Goal: Information Seeking & Learning: Learn about a topic

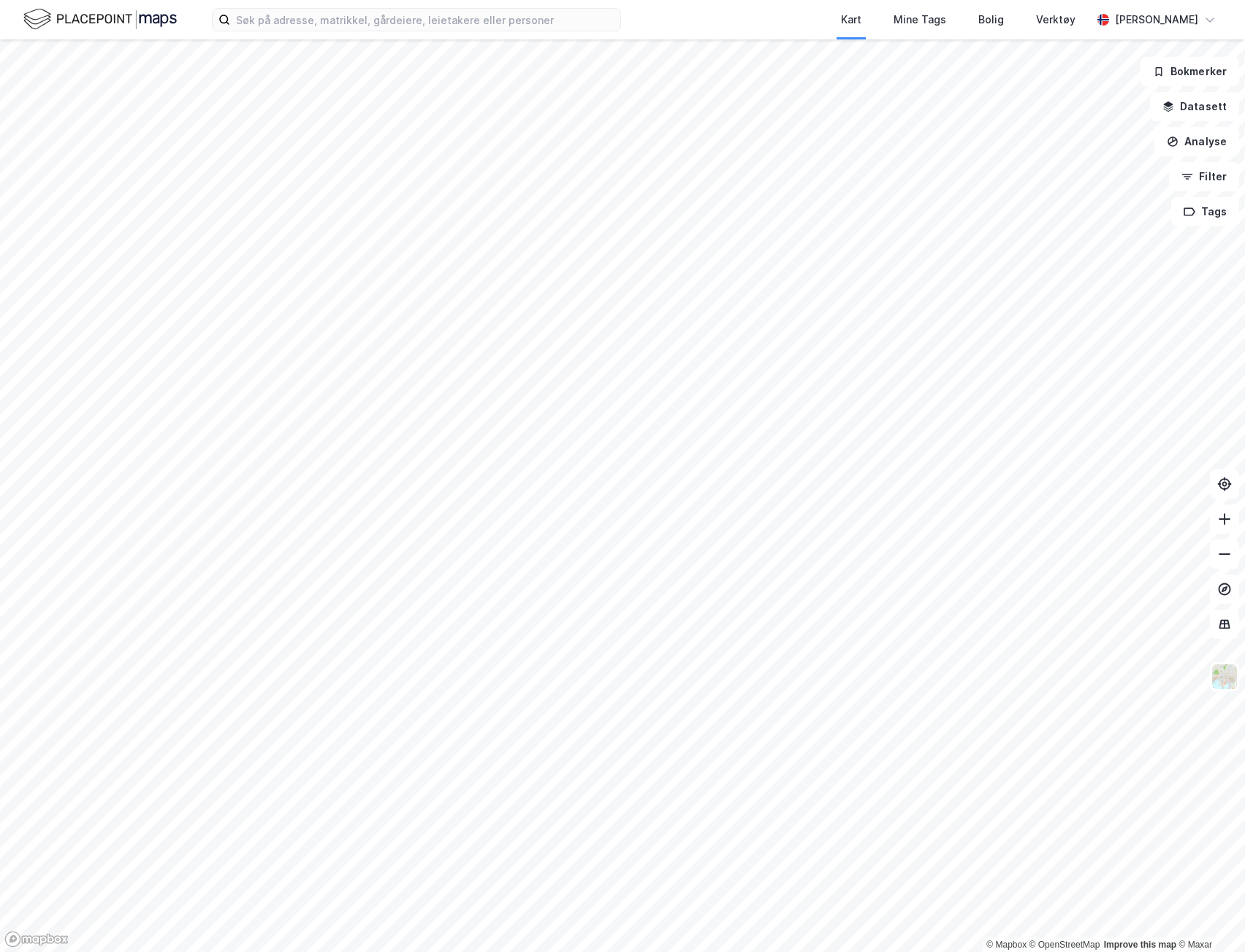
click at [486, 37] on div "Kart Mine Tags Bolig Verktøy [PERSON_NAME]" at bounding box center [622, 19] width 1245 height 40
click at [488, 29] on input at bounding box center [424, 19] width 390 height 22
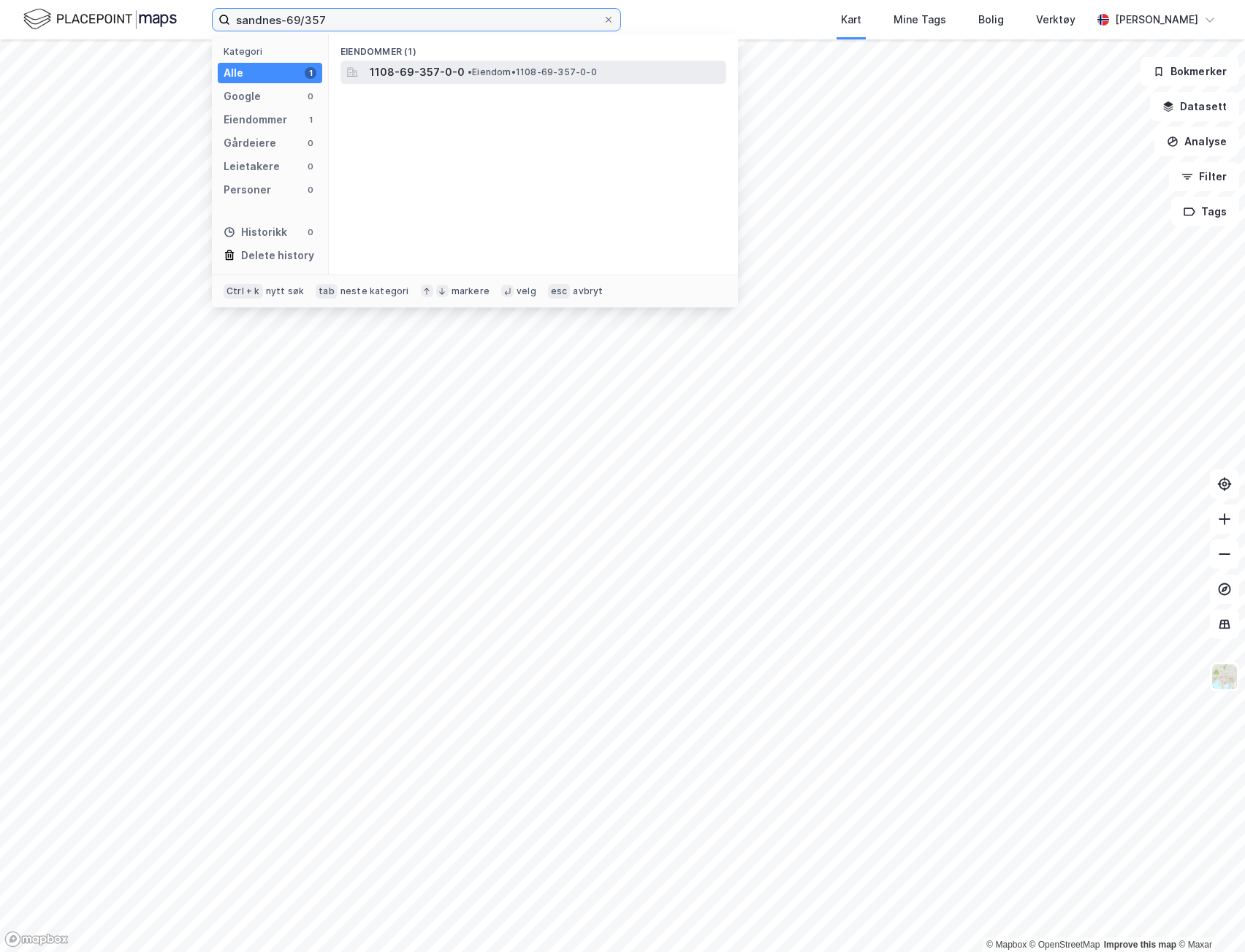
type input "sandnes-69/357"
click at [498, 75] on span "• Eiendom • 1108-69-357-0-0" at bounding box center [532, 73] width 129 height 12
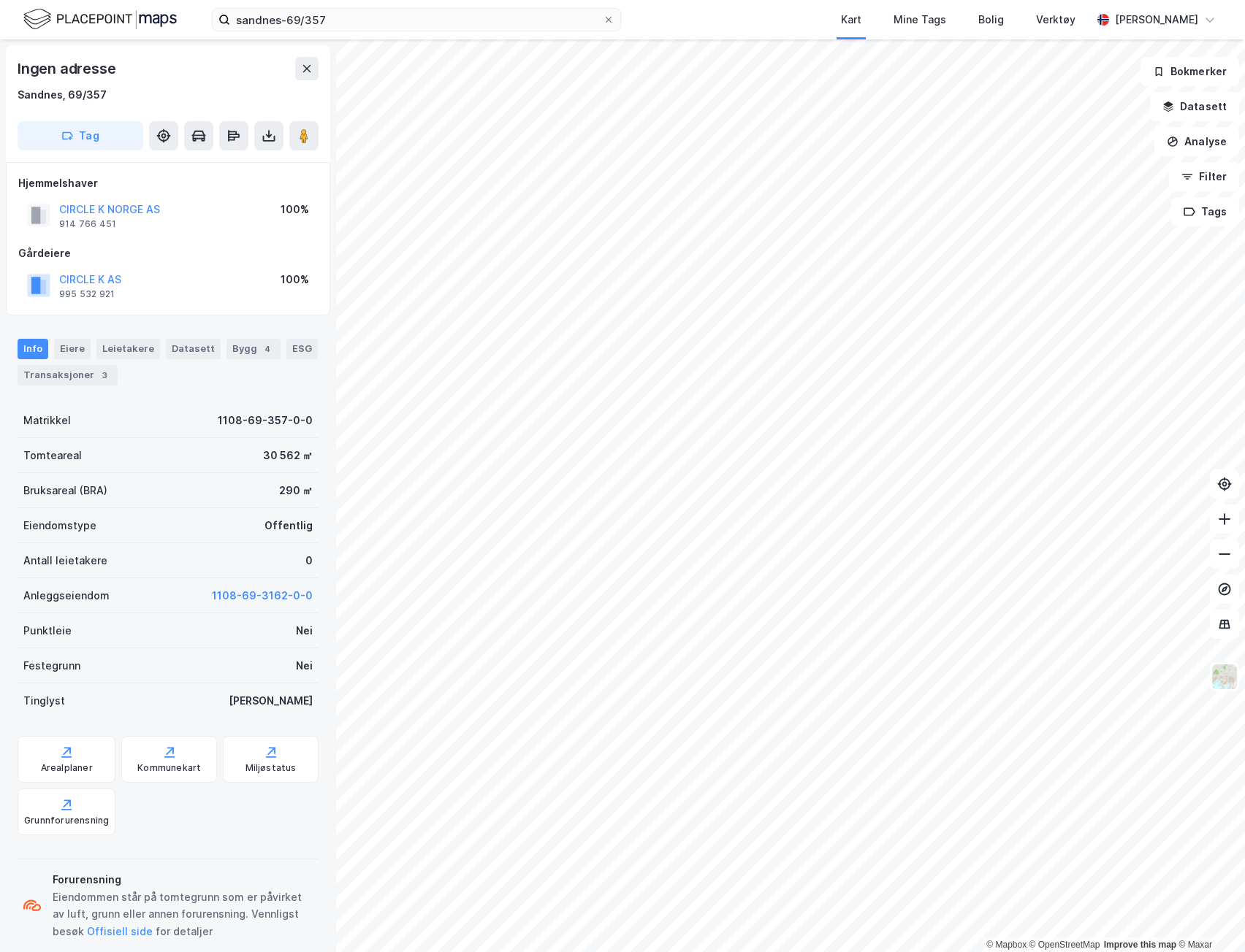
scroll to position [1, 0]
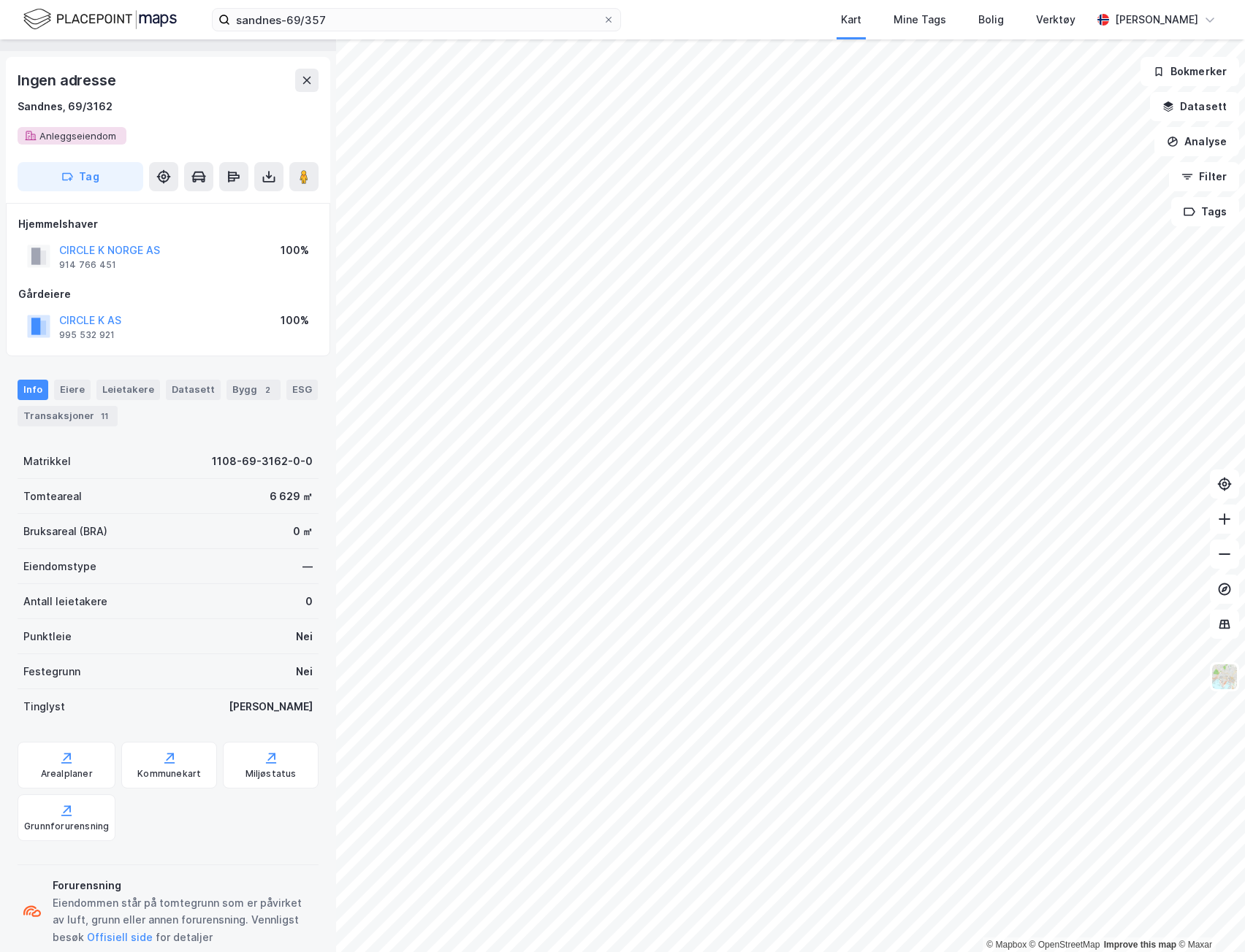
scroll to position [65, 0]
